Goal: Navigation & Orientation: Find specific page/section

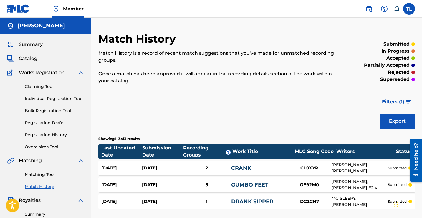
click at [39, 48] on span "Summary" at bounding box center [31, 44] width 24 height 7
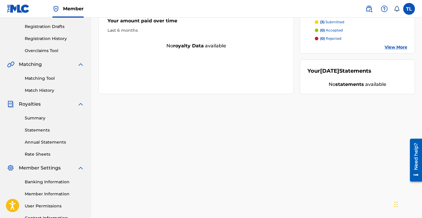
scroll to position [137, 0]
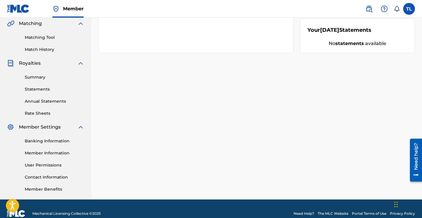
click at [40, 53] on div "Summary Catalog Works Registration Claiming Tool Individual Registration Tool B…" at bounding box center [45, 48] width 91 height 303
click at [41, 50] on link "Match History" at bounding box center [54, 49] width 59 height 6
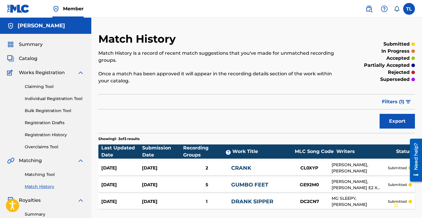
click at [26, 44] on span "Summary" at bounding box center [31, 44] width 24 height 7
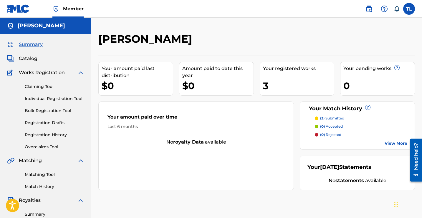
click at [291, 72] on div "Your registered works 3" at bounding box center [297, 79] width 75 height 34
click at [24, 62] on span "Catalog" at bounding box center [28, 58] width 19 height 7
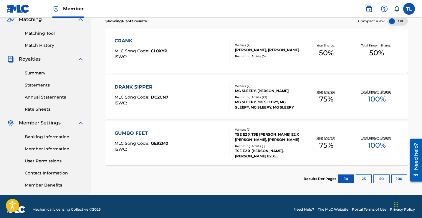
scroll to position [147, 0]
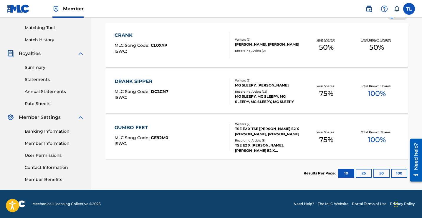
click at [61, 132] on link "Banking Information" at bounding box center [54, 131] width 59 height 6
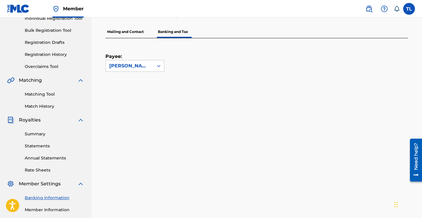
scroll to position [147, 0]
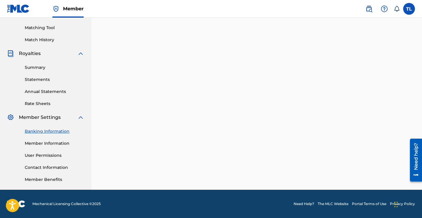
click at [36, 65] on link "Summary" at bounding box center [54, 67] width 59 height 6
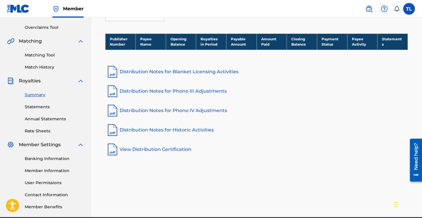
scroll to position [147, 0]
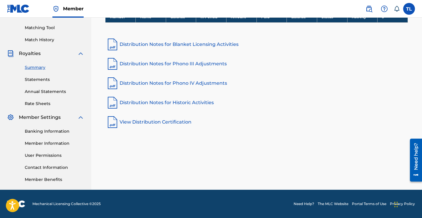
click at [45, 130] on link "Banking Information" at bounding box center [54, 131] width 59 height 6
